Goal: Find specific page/section: Find specific page/section

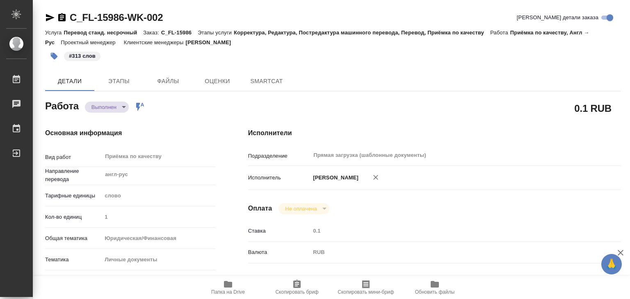
type textarea "x"
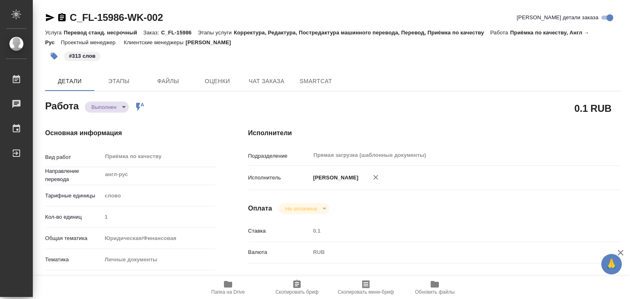
type textarea "x"
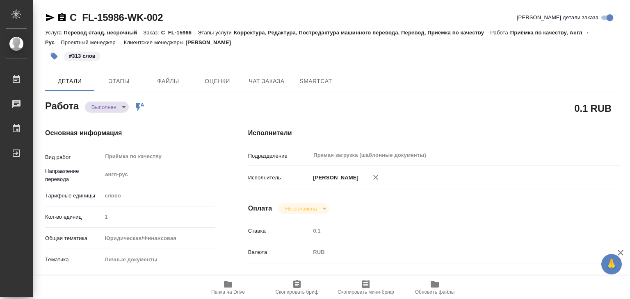
type textarea "x"
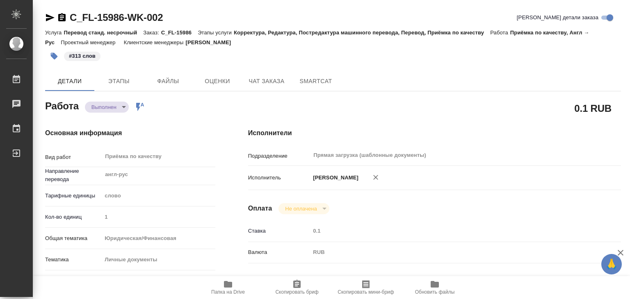
type textarea "x"
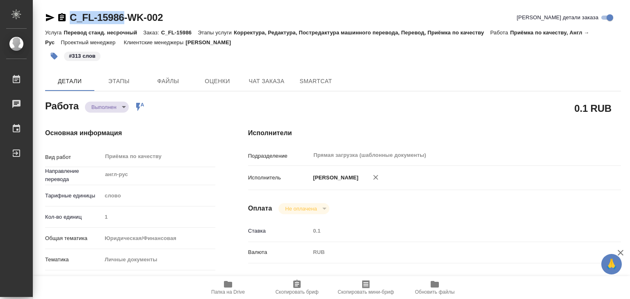
drag, startPoint x: 63, startPoint y: 5, endPoint x: 126, endPoint y: 16, distance: 63.7
copy link "C_FL-15986"
